Goal: Task Accomplishment & Management: Use online tool/utility

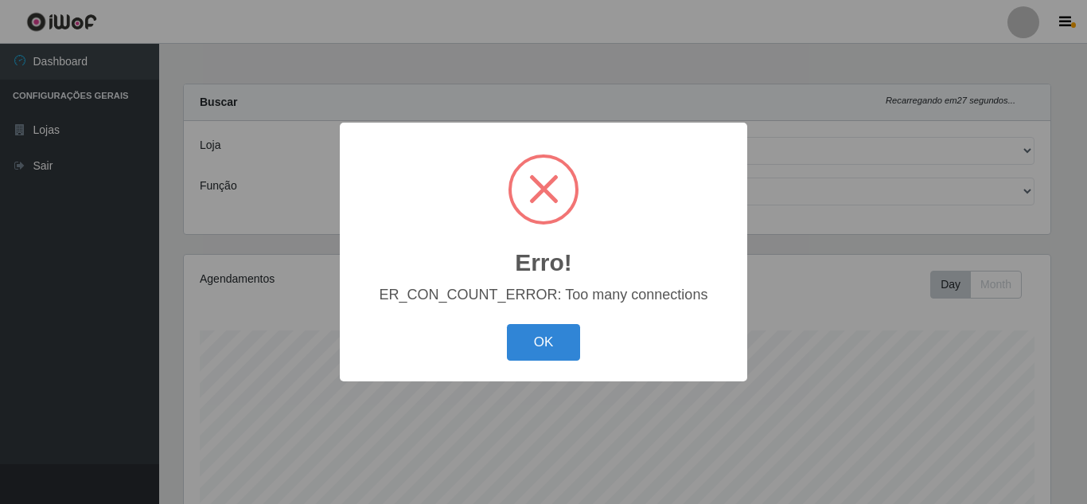
select select "462"
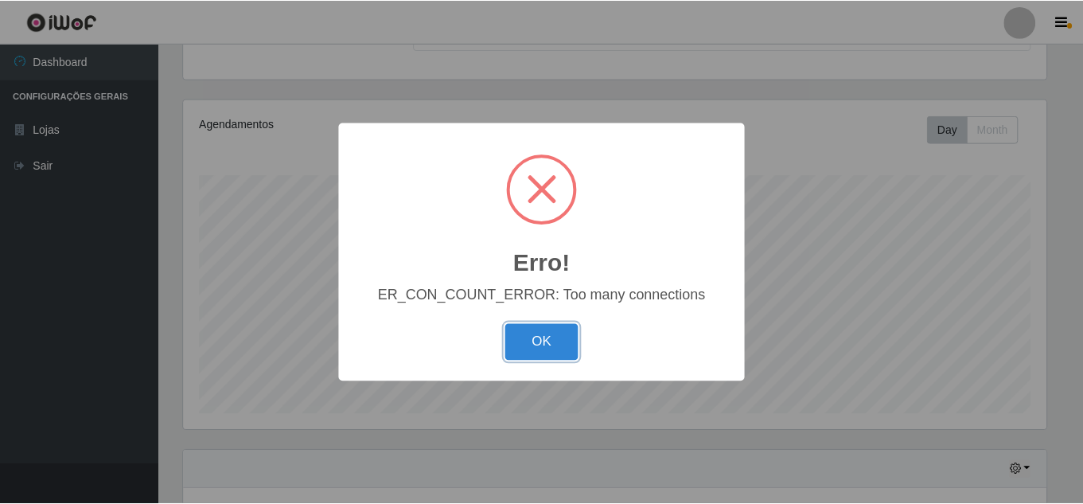
scroll to position [330, 866]
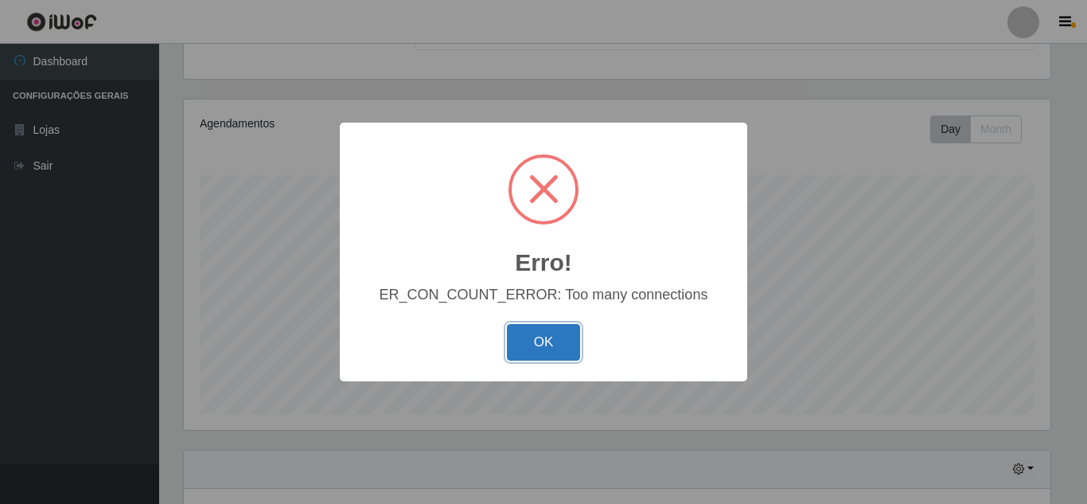
click at [556, 340] on button "OK" at bounding box center [544, 342] width 74 height 37
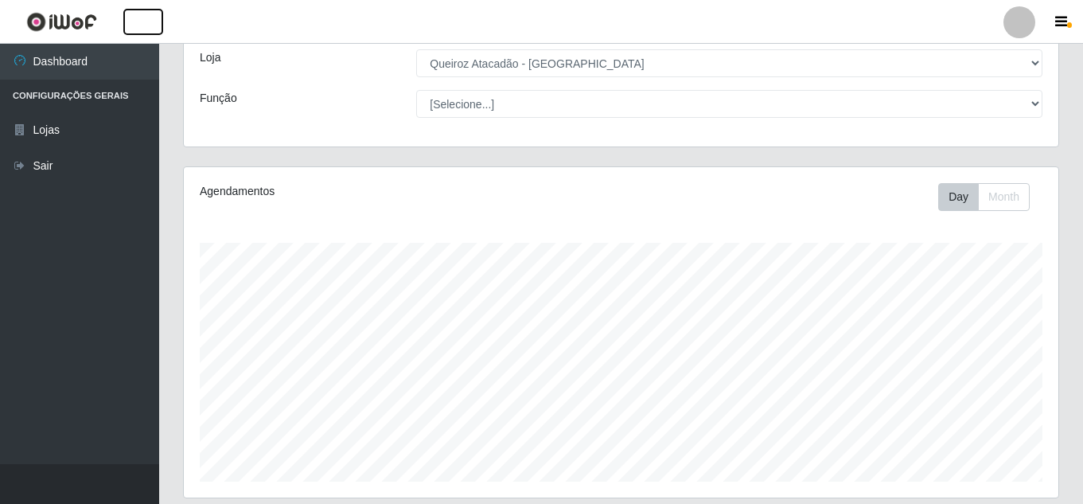
scroll to position [76, 0]
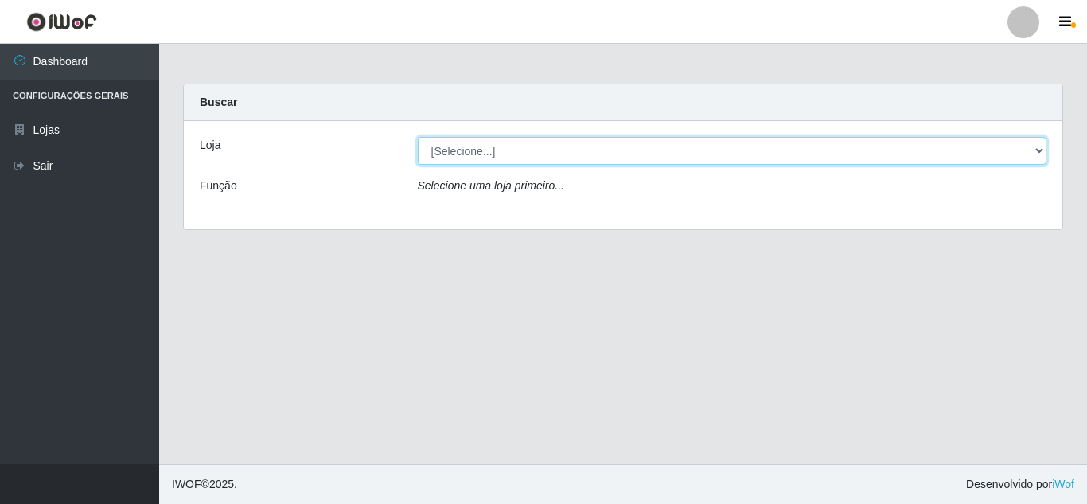
click at [703, 155] on select "[Selecione...] Queiroz [GEOGRAPHIC_DATA] - [GEOGRAPHIC_DATA]" at bounding box center [732, 151] width 629 height 28
select select "462"
click at [418, 137] on select "[Selecione...] Queiroz [GEOGRAPHIC_DATA] - [GEOGRAPHIC_DATA]" at bounding box center [732, 151] width 629 height 28
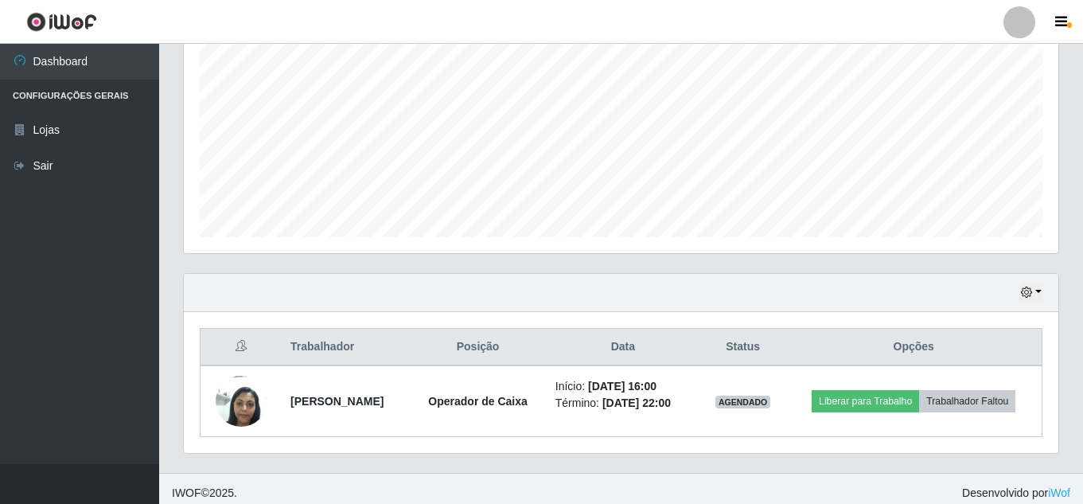
scroll to position [341, 0]
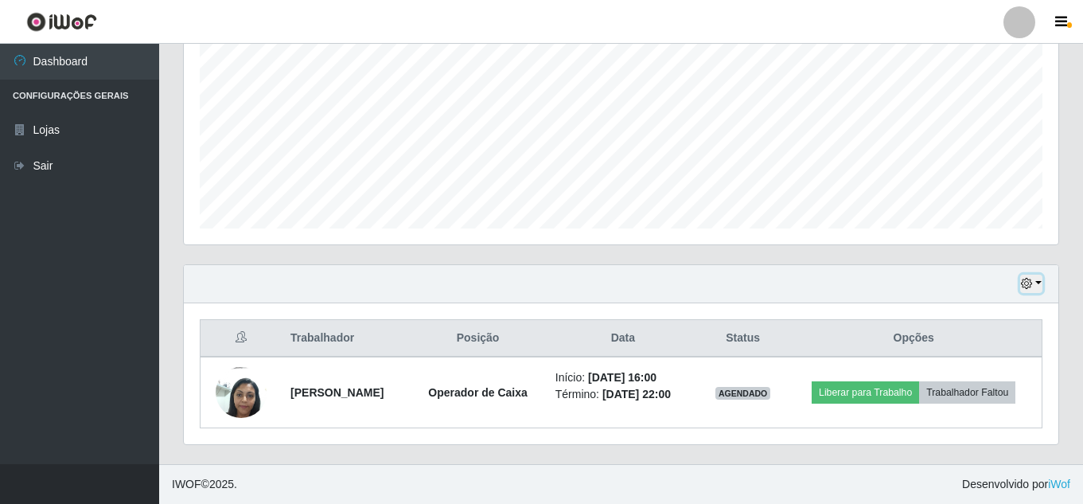
click at [1031, 289] on icon "button" at bounding box center [1026, 283] width 11 height 11
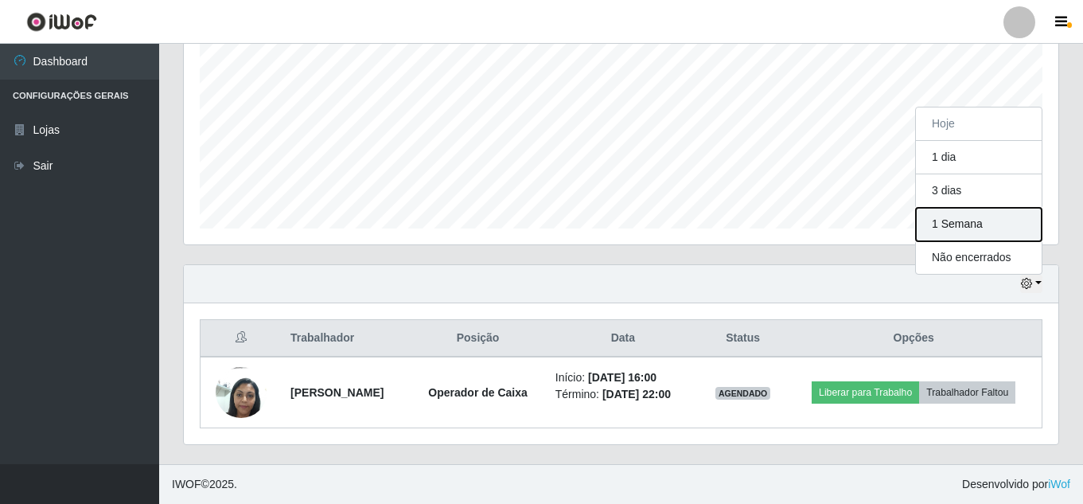
click at [948, 224] on button "1 Semana" at bounding box center [979, 224] width 126 height 33
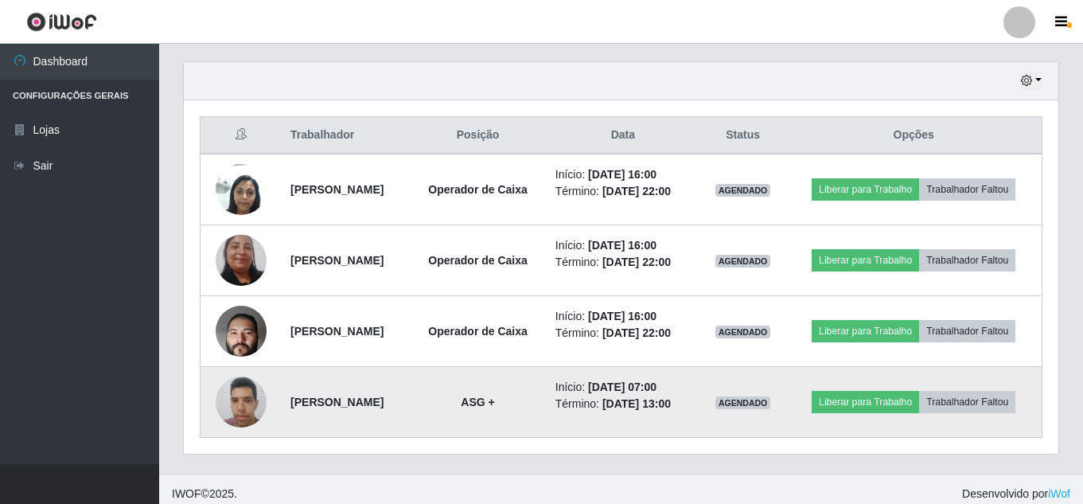
scroll to position [553, 0]
